Goal: Navigation & Orientation: Find specific page/section

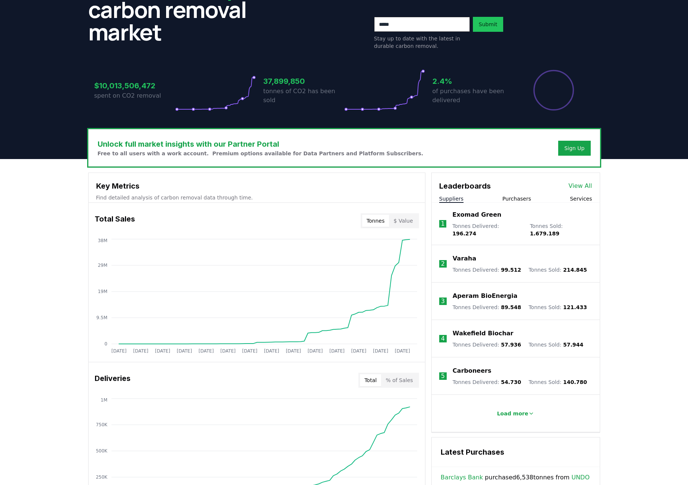
scroll to position [102, 0]
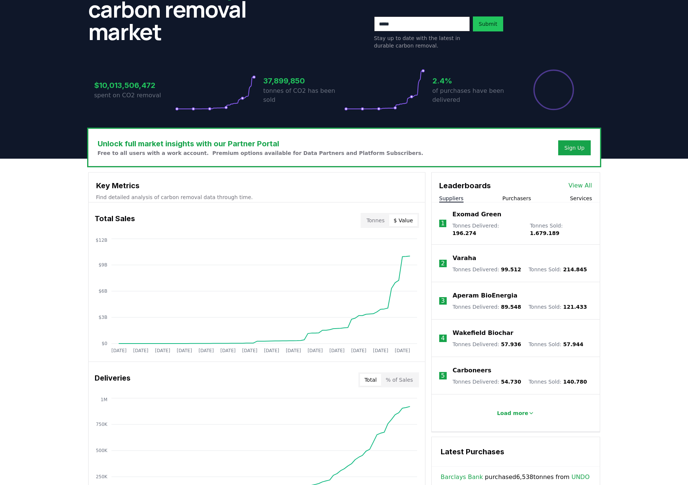
click at [407, 219] on button "$ Value" at bounding box center [403, 220] width 28 height 12
click at [369, 217] on button "Tonnes" at bounding box center [375, 220] width 27 height 12
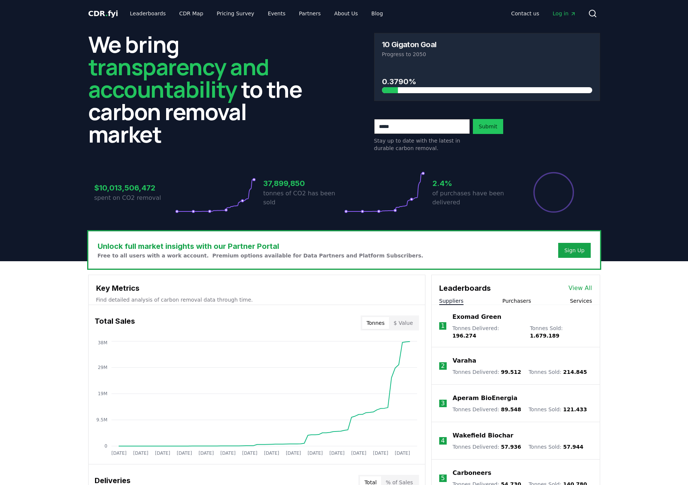
scroll to position [0, 0]
click at [128, 13] on link "Leaderboards" at bounding box center [148, 13] width 48 height 13
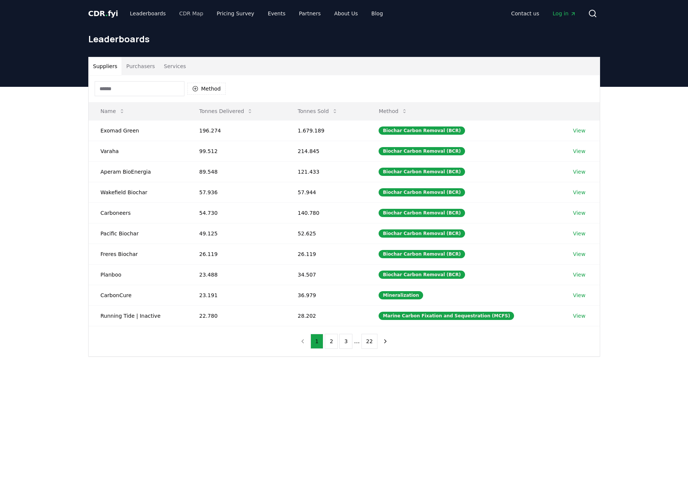
click at [178, 14] on link "CDR Map" at bounding box center [191, 13] width 36 height 13
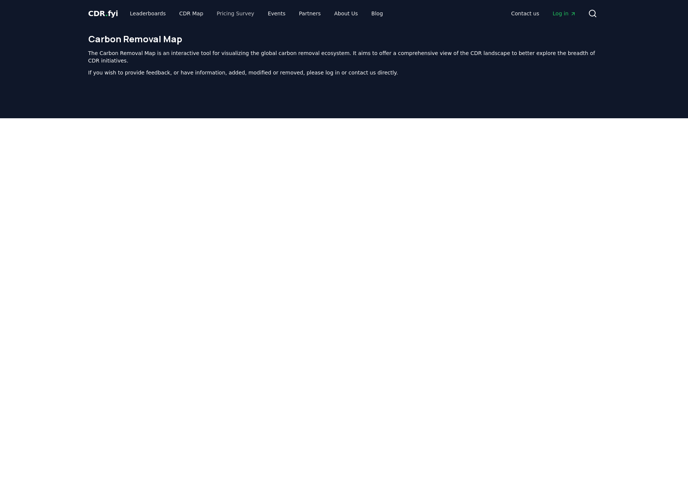
click at [227, 16] on link "Pricing Survey" at bounding box center [235, 13] width 49 height 13
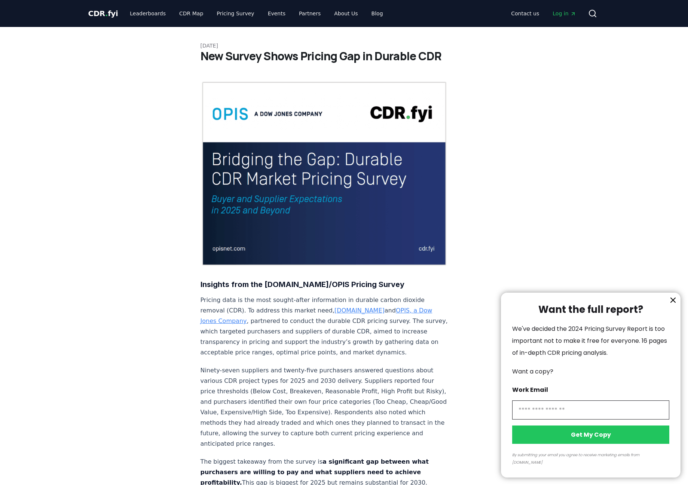
click at [338, 15] on div at bounding box center [344, 242] width 688 height 485
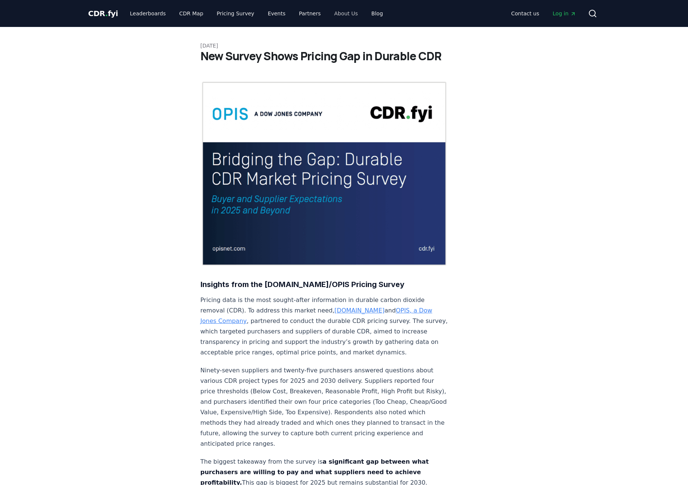
click at [342, 16] on link "About Us" at bounding box center [346, 13] width 36 height 13
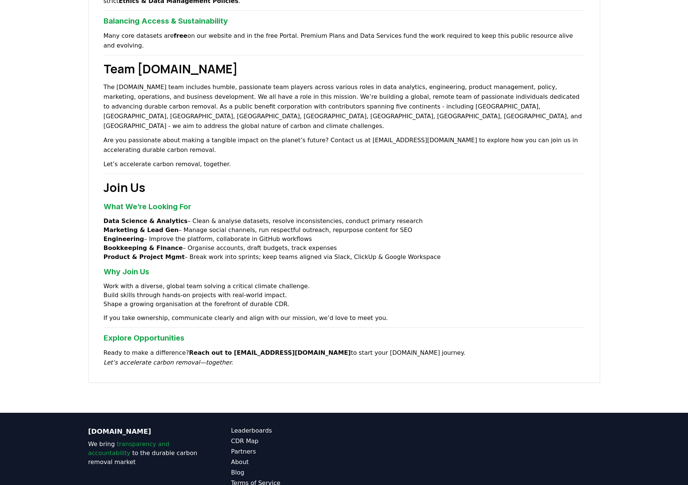
scroll to position [422, 0]
